Goal: Information Seeking & Learning: Learn about a topic

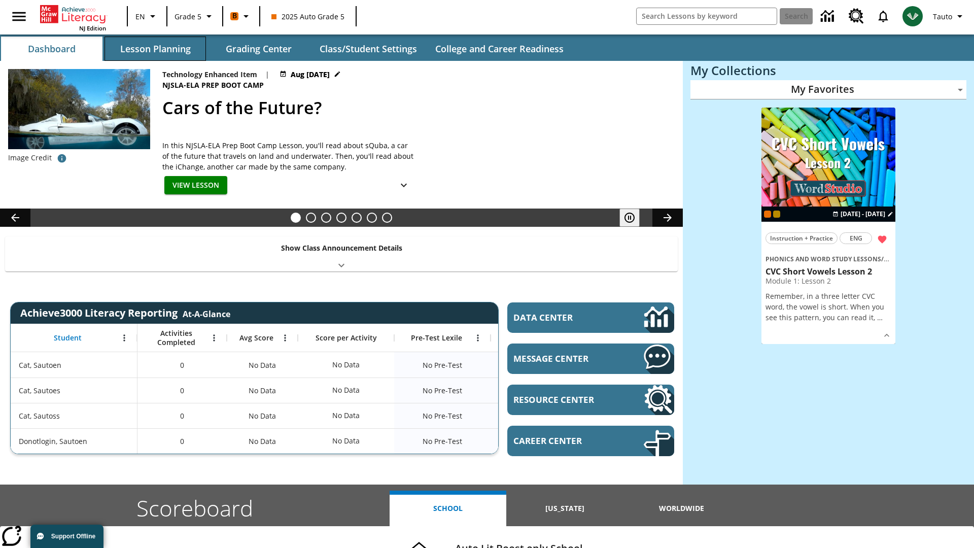
click at [155, 49] on button "Lesson Planning" at bounding box center [155, 49] width 101 height 24
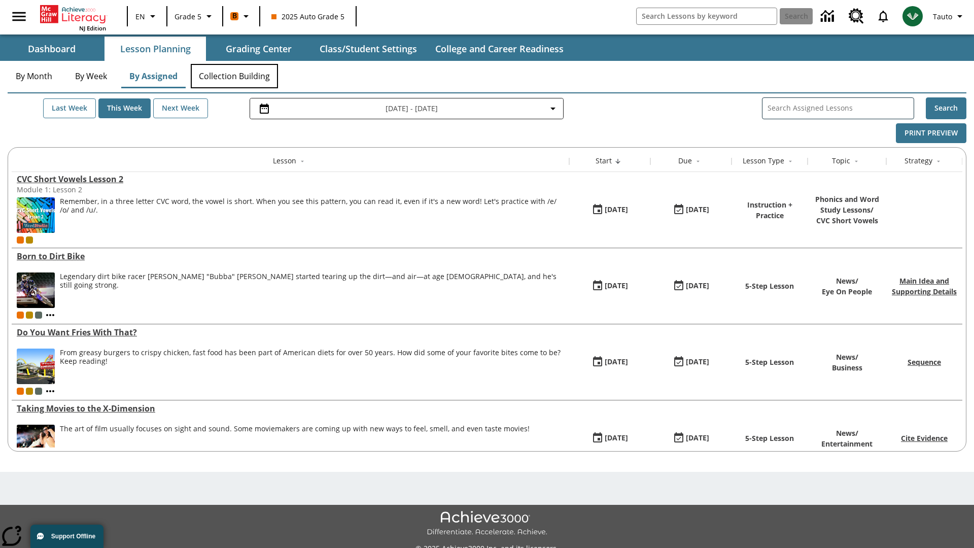
click at [234, 76] on button "Collection Building" at bounding box center [234, 76] width 87 height 24
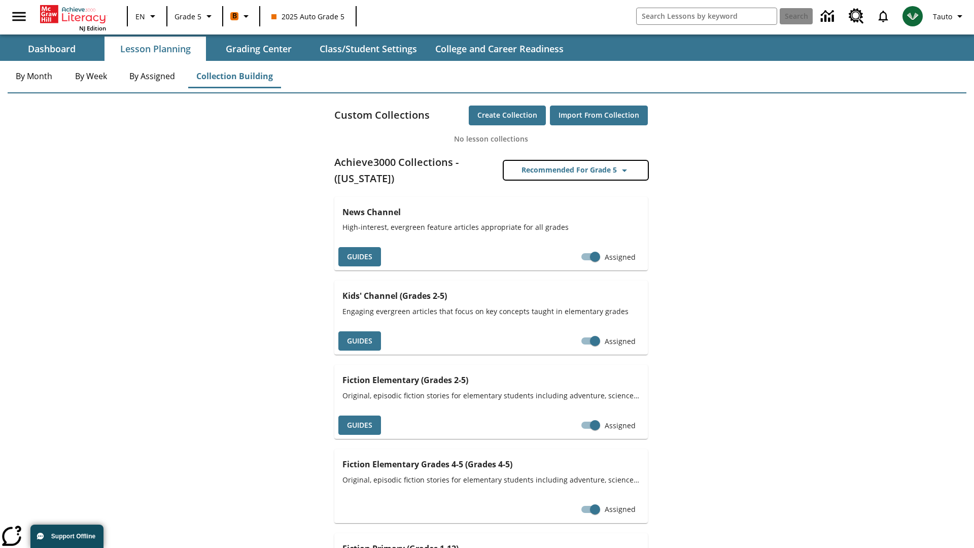
click at [576, 170] on button "Recommended for Grade 5" at bounding box center [576, 170] width 144 height 19
click at [590, 257] on input "Assigned" at bounding box center [590, 256] width 58 height 19
checkbox input "false"
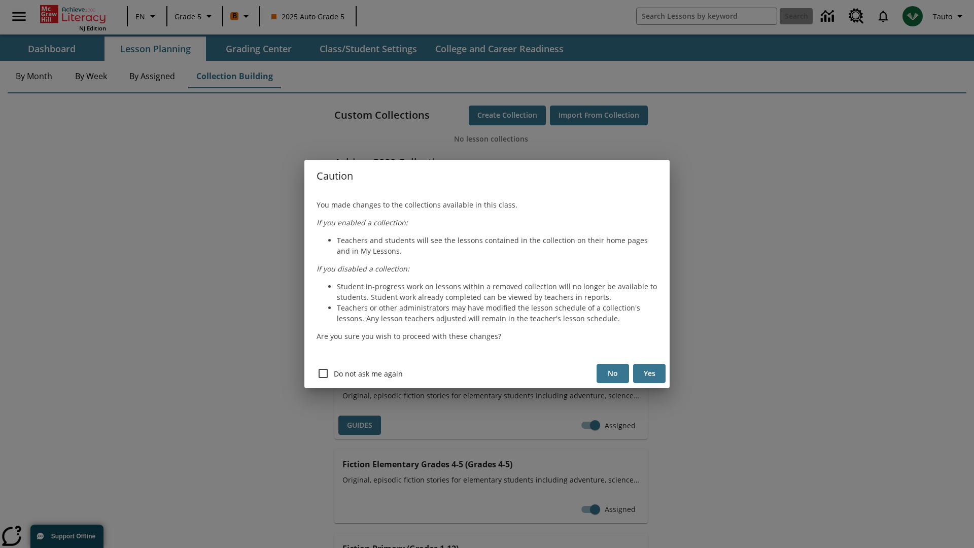
scroll to position [0, 5]
click at [649, 373] on button "Yes" at bounding box center [649, 374] width 32 height 20
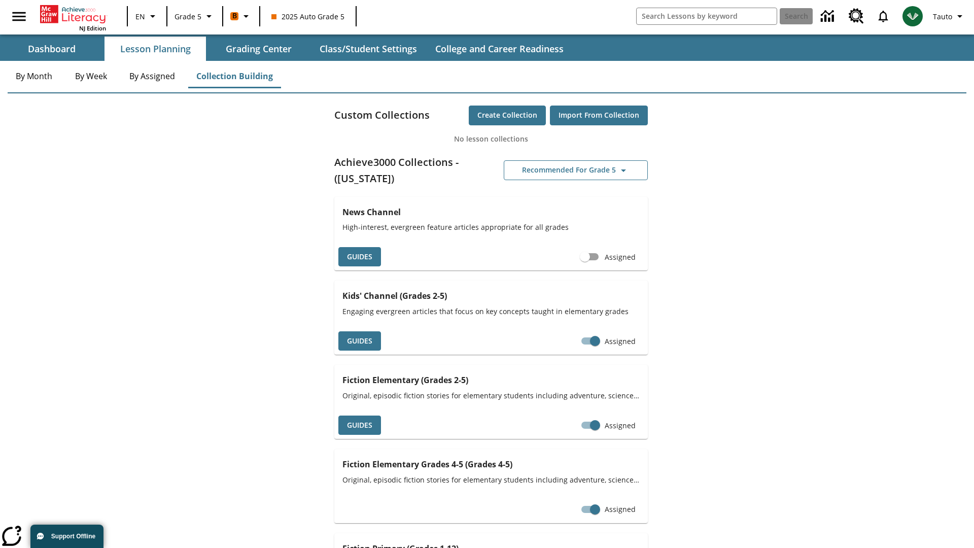
click at [585, 257] on input "Assigned" at bounding box center [585, 256] width 58 height 19
checkbox input "true"
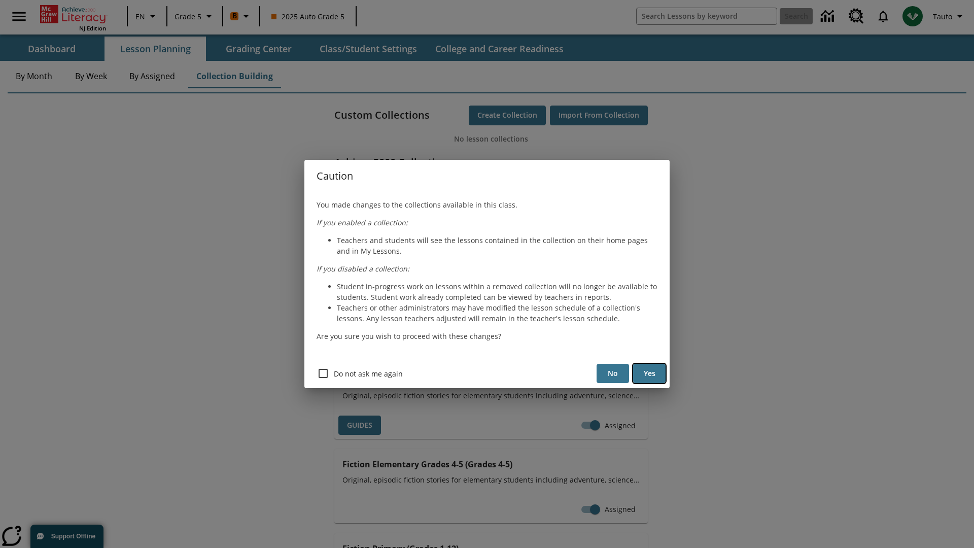
click at [649, 373] on button "Yes" at bounding box center [649, 374] width 32 height 20
